Goal: Task Accomplishment & Management: Complete application form

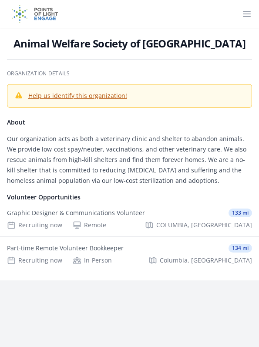
click at [246, 10] on icon at bounding box center [247, 14] width 10 height 10
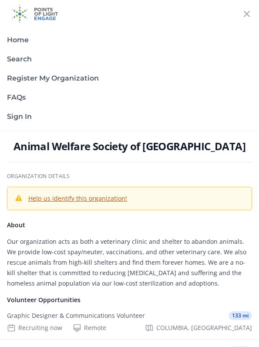
click at [47, 9] on img at bounding box center [35, 14] width 56 height 28
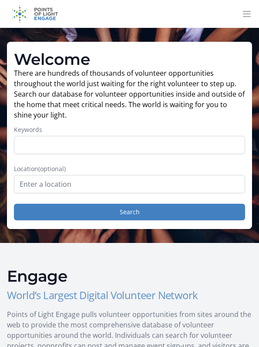
click at [148, 149] on input "Keywords" at bounding box center [129, 145] width 231 height 18
type input "Finance"
click at [120, 214] on button "Search" at bounding box center [129, 212] width 231 height 17
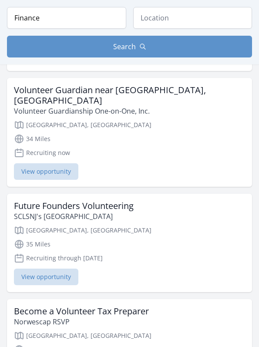
scroll to position [1885, 0]
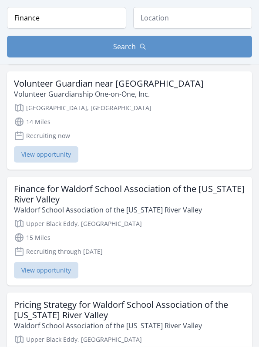
scroll to position [736, 0]
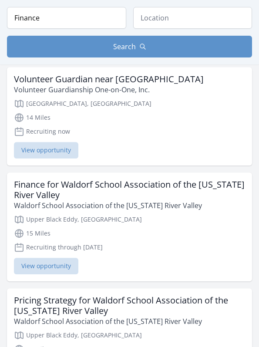
click at [151, 179] on h3 "Finance for Waldorf School Association of the Delaware River Valley" at bounding box center [129, 189] width 231 height 21
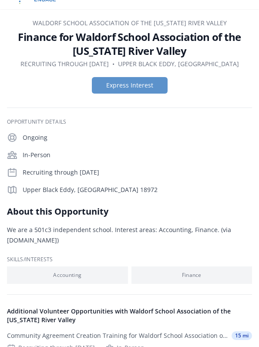
scroll to position [24, 0]
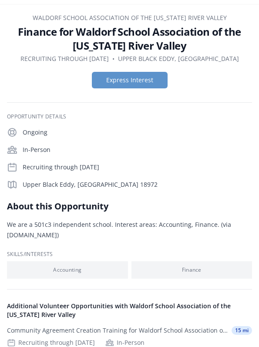
click at [223, 225] on p "We are a 501c3 independent school. Interest areas: Accounting, Finance. (via ca…" at bounding box center [129, 229] width 245 height 21
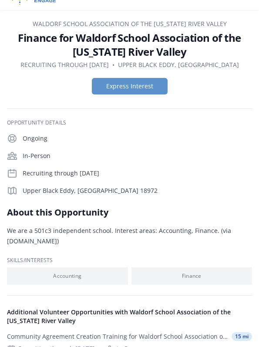
scroll to position [0, 0]
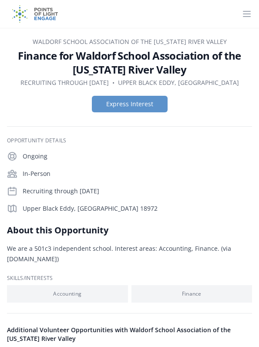
click at [189, 57] on h1 "Finance for Waldorf School Association of the Delaware River Valley" at bounding box center [129, 63] width 245 height 28
click at [163, 101] on button "Express Interest" at bounding box center [130, 104] width 76 height 17
